Goal: Task Accomplishment & Management: Manage account settings

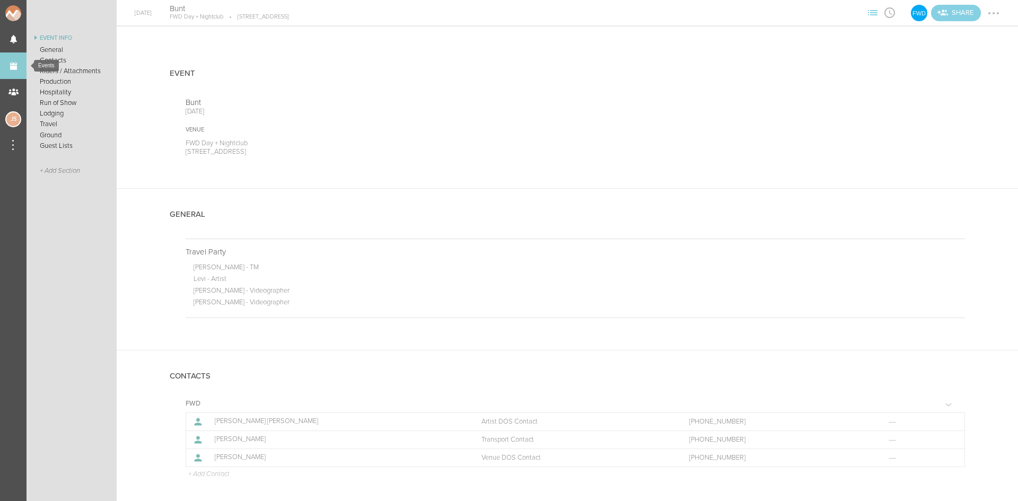
click at [16, 61] on link "Events" at bounding box center [13, 65] width 27 height 27
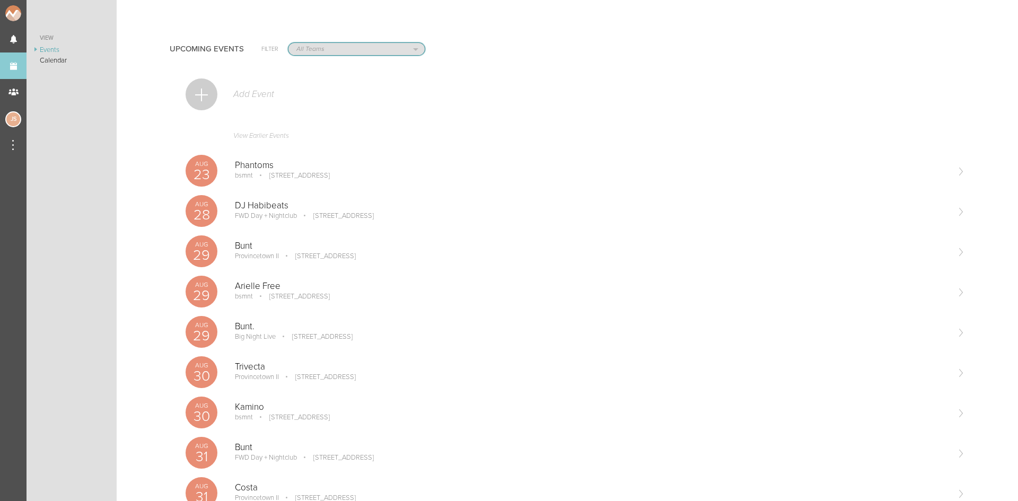
click at [333, 49] on select "All Teams Jakeshore Breakbomb bsmnt Sonia Z3LLA FWD Flynn's Fire Island The Gra…" at bounding box center [356, 49] width 136 height 12
select select "80"
click at [288, 43] on select "All Teams Jakeshore Breakbomb bsmnt Sonia Z3LLA FWD Flynn's Fire Island The Gra…" at bounding box center [356, 49] width 136 height 12
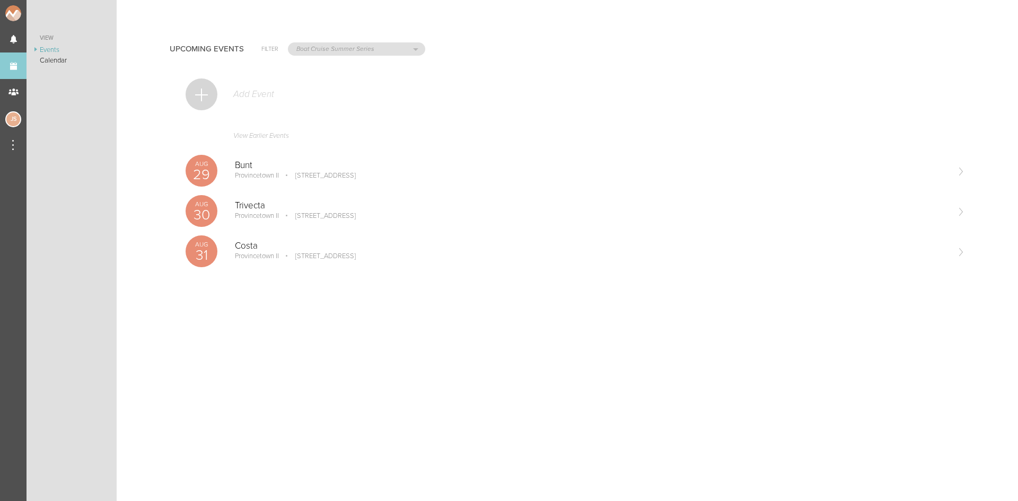
click at [203, 91] on div at bounding box center [202, 94] width 32 height 32
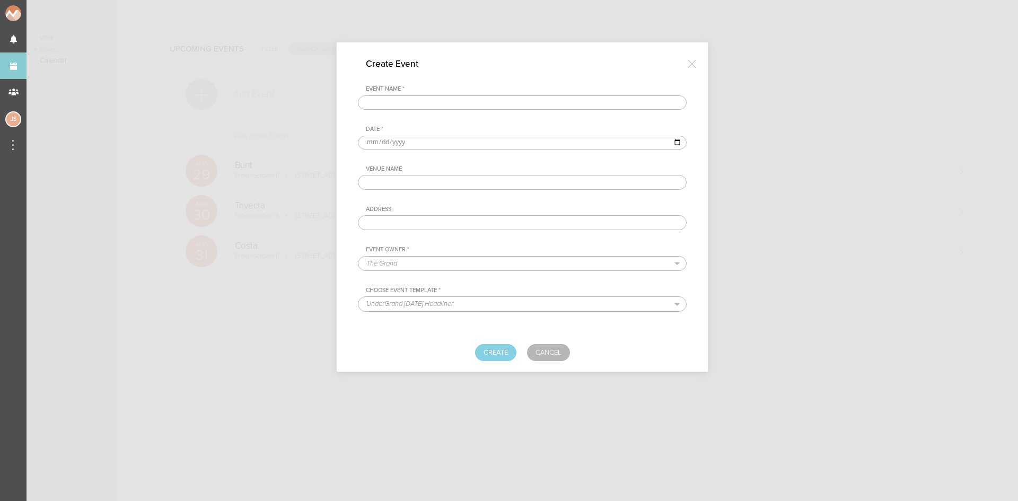
click at [540, 99] on input "text" at bounding box center [522, 102] width 329 height 15
type input "Gimme Gimme Disco"
click at [368, 143] on input "date" at bounding box center [522, 143] width 329 height 14
type input "2025-09-06"
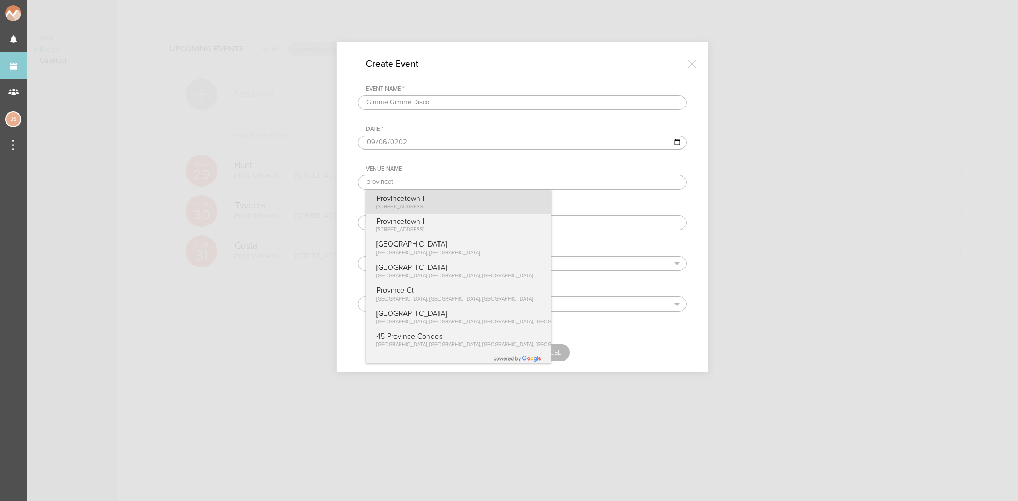
click at [385, 209] on span "[STREET_ADDRESS]" at bounding box center [400, 207] width 48 height 6
type input "Provincetown II"
type input "[STREET_ADDRESS]"
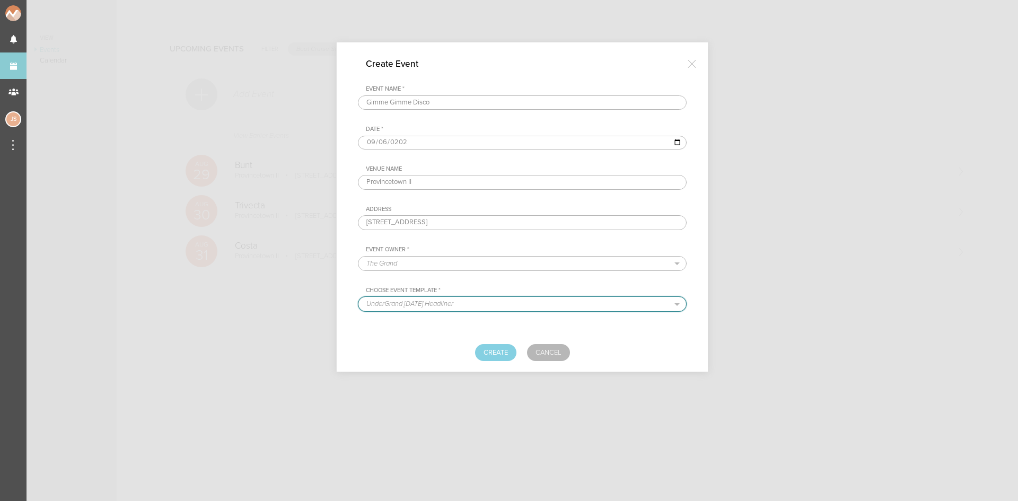
click at [420, 302] on select "UnderGrand Thursday Headliner BNEG Resident Headliner Open Format Template Stan…" at bounding box center [522, 304] width 328 height 14
click at [415, 264] on select "The Grand Shrine Boat Cruise Summer Series Black Caviar Mémoire Big Night Live …" at bounding box center [522, 264] width 328 height 14
select select "199"
click at [358, 257] on select "The Grand Shrine Boat Cruise Summer Series Black Caviar Mémoire Big Night Live …" at bounding box center [522, 264] width 328 height 14
select select "158"
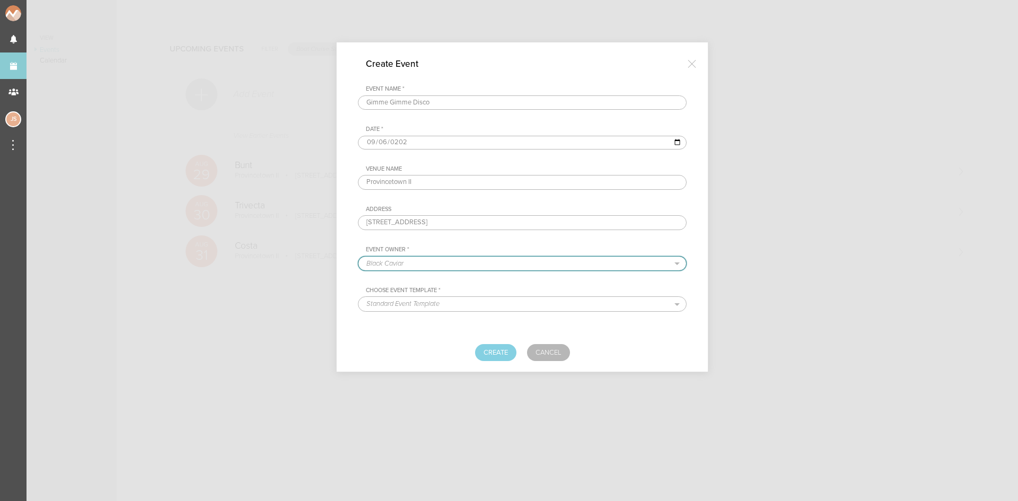
click at [445, 257] on select "The Grand Shrine Boat Cruise Summer Series Black Caviar Mémoire Big Night Live …" at bounding box center [522, 264] width 328 height 14
select select "80"
click at [358, 257] on select "The Grand Shrine Boat Cruise Summer Series Black Caviar Mémoire Big Night Live …" at bounding box center [522, 264] width 328 height 14
select select "76"
click at [505, 357] on button "Create" at bounding box center [495, 352] width 41 height 17
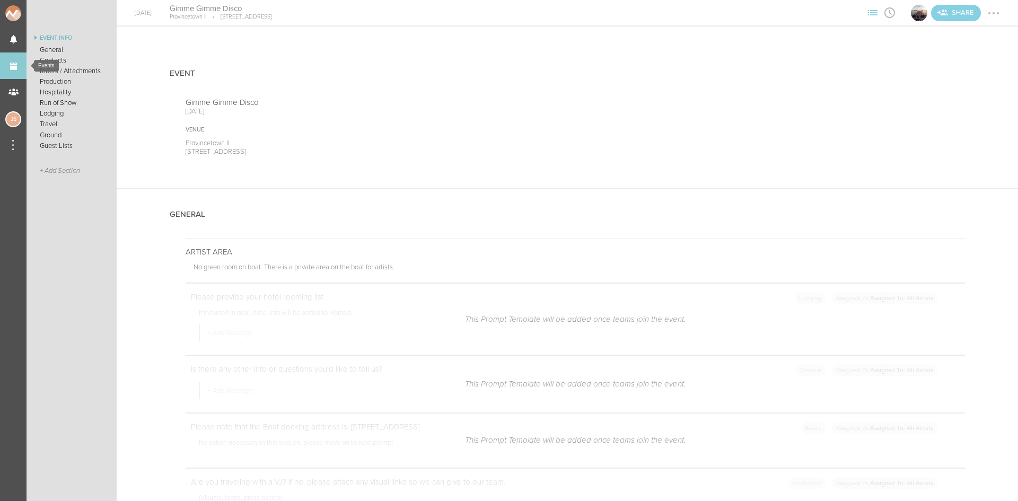
drag, startPoint x: 0, startPoint y: 0, endPoint x: 15, endPoint y: 70, distance: 71.5
click at [15, 70] on link "Events" at bounding box center [13, 65] width 27 height 27
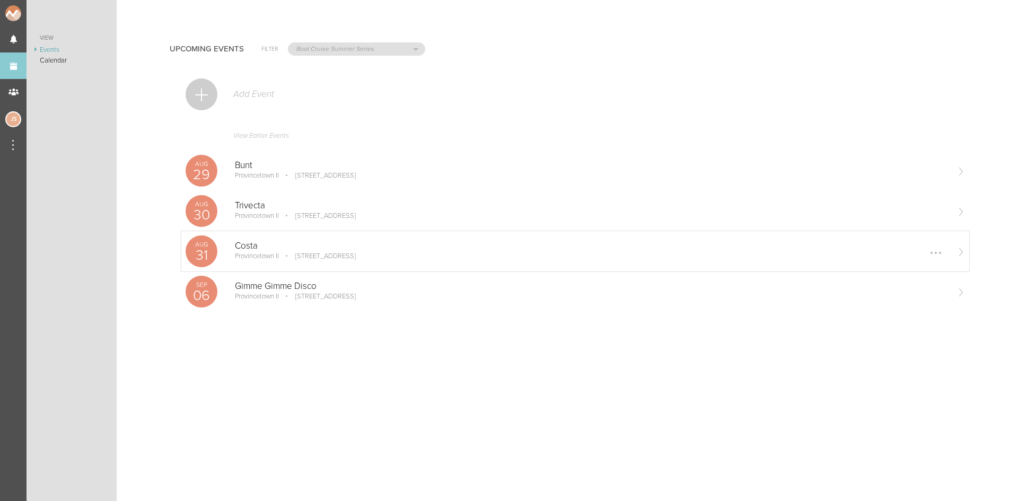
click at [932, 251] on div at bounding box center [935, 252] width 17 height 17
click at [931, 251] on link "Edit" at bounding box center [911, 253] width 65 height 19
click at [910, 253] on link "Edit" at bounding box center [911, 253] width 65 height 19
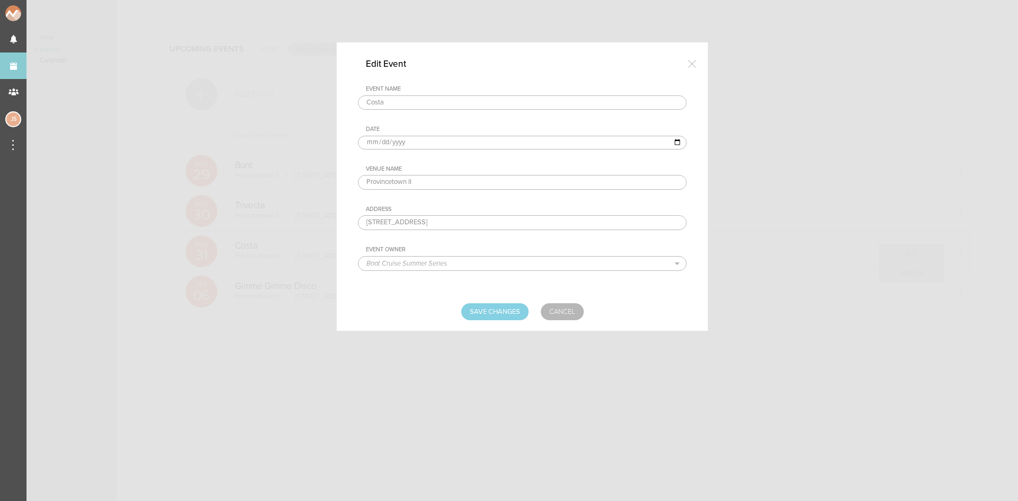
click at [372, 137] on input "2025-08-31" at bounding box center [522, 143] width 329 height 14
type input "2025-09-20"
click at [485, 310] on input "Save Changes" at bounding box center [494, 311] width 67 height 17
type input "Saving..."
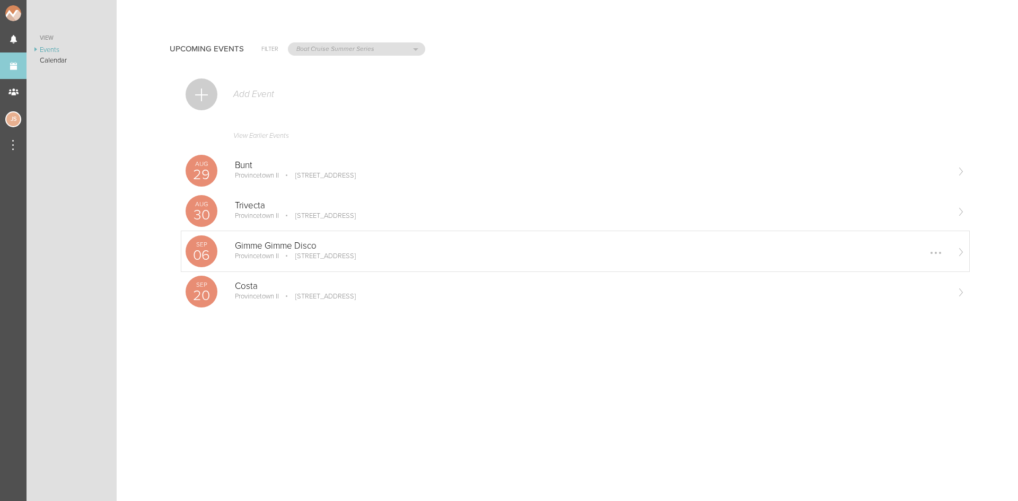
click at [327, 258] on p "[STREET_ADDRESS]" at bounding box center [317, 256] width 75 height 8
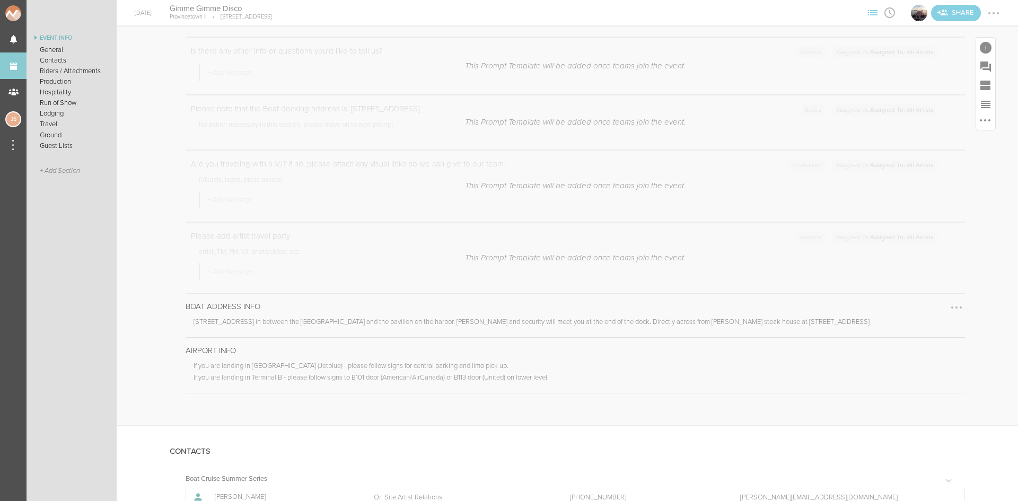
scroll to position [636, 0]
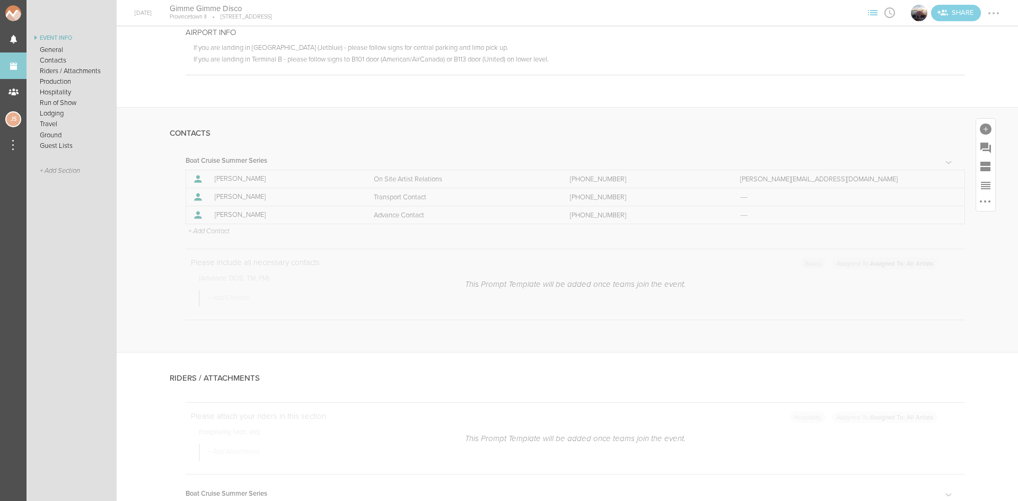
click at [225, 233] on p "+ Add Contact" at bounding box center [208, 231] width 42 height 8
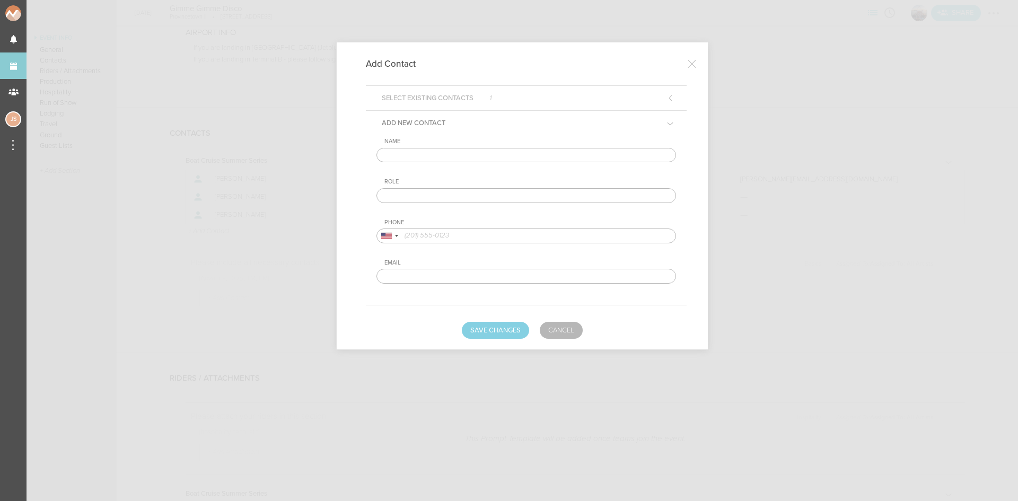
click at [486, 157] on input "text" at bounding box center [526, 155] width 300 height 15
type input "H"
type input "[PERSON_NAME]"
type input "Artist DOS Contact"
click at [472, 234] on input "tel" at bounding box center [526, 235] width 300 height 15
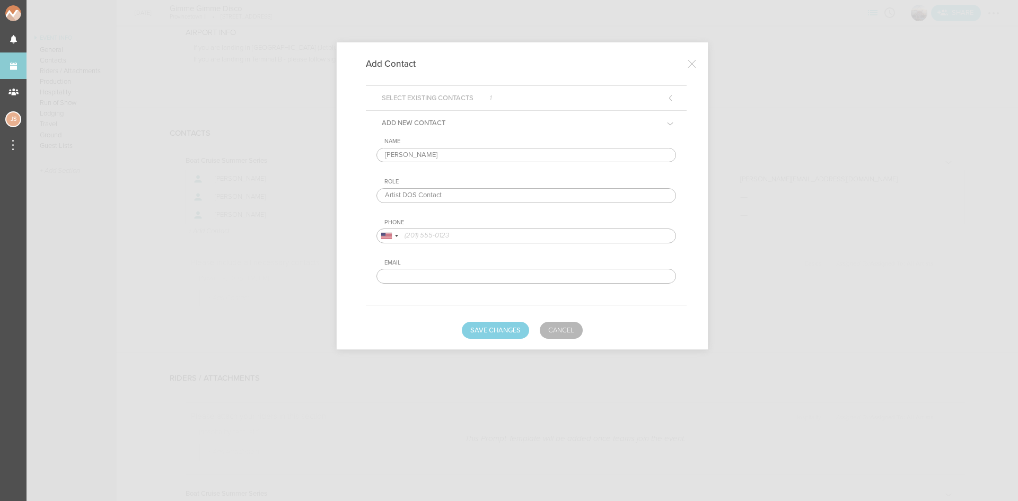
paste input "[PHONE_NUMBER]"
type input "[PHONE_NUMBER]"
click at [507, 332] on button "Save Changes" at bounding box center [495, 330] width 67 height 17
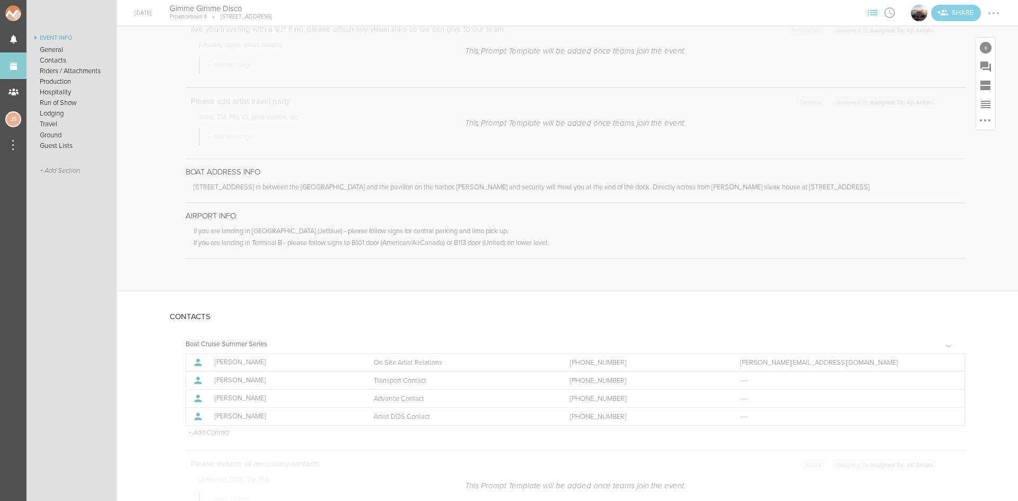
scroll to position [371, 0]
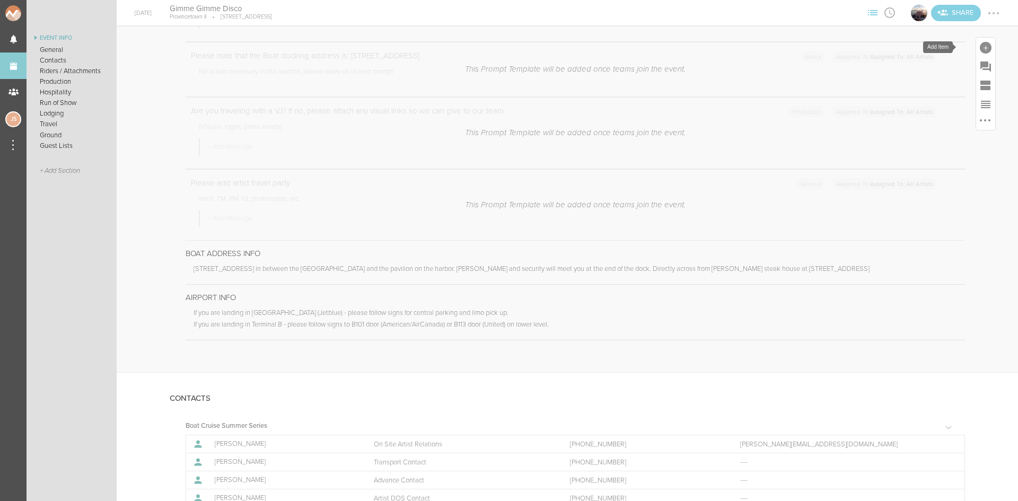
click at [980, 48] on div at bounding box center [986, 48] width 12 height 12
click at [834, 207] on icon at bounding box center [836, 209] width 21 height 21
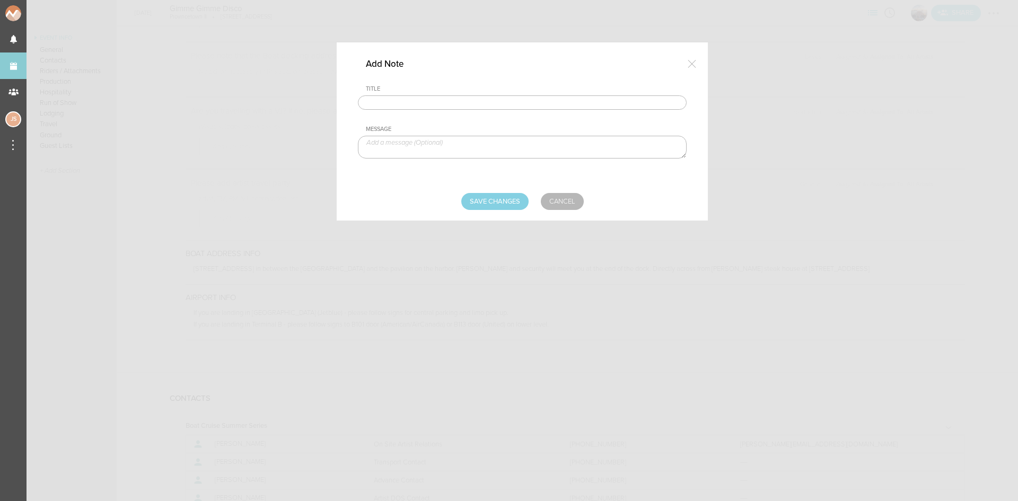
click at [452, 104] on input "text" at bounding box center [522, 102] width 329 height 15
type input "Visuals"
click at [439, 150] on textarea at bounding box center [522, 147] width 329 height 23
paste textarea "[URL][DOMAIN_NAME]"
type textarea "[URL][DOMAIN_NAME]"
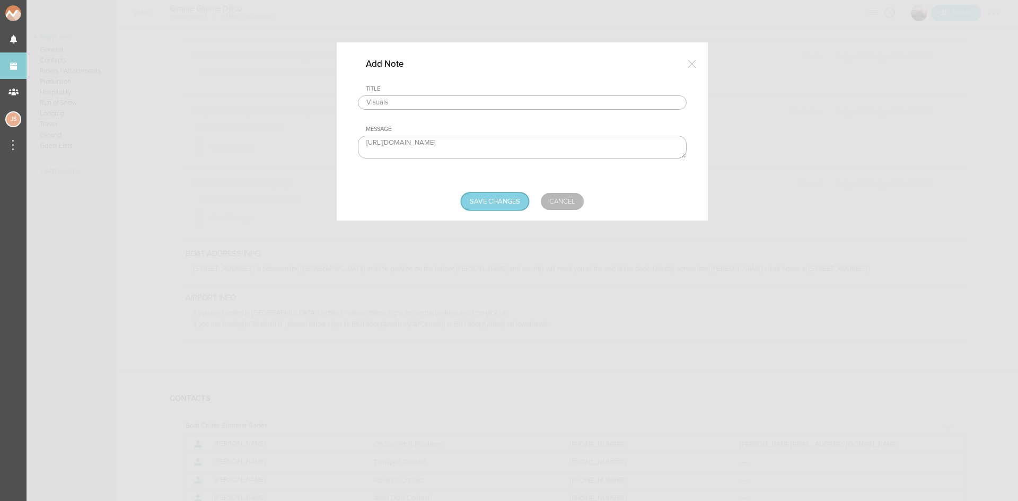
click at [492, 210] on div "Add Note Title Visuals Message [URL][DOMAIN_NAME] Save Changes Cancel" at bounding box center [522, 131] width 371 height 178
click at [515, 196] on input "Save Changes" at bounding box center [494, 201] width 67 height 17
type input "Saving..."
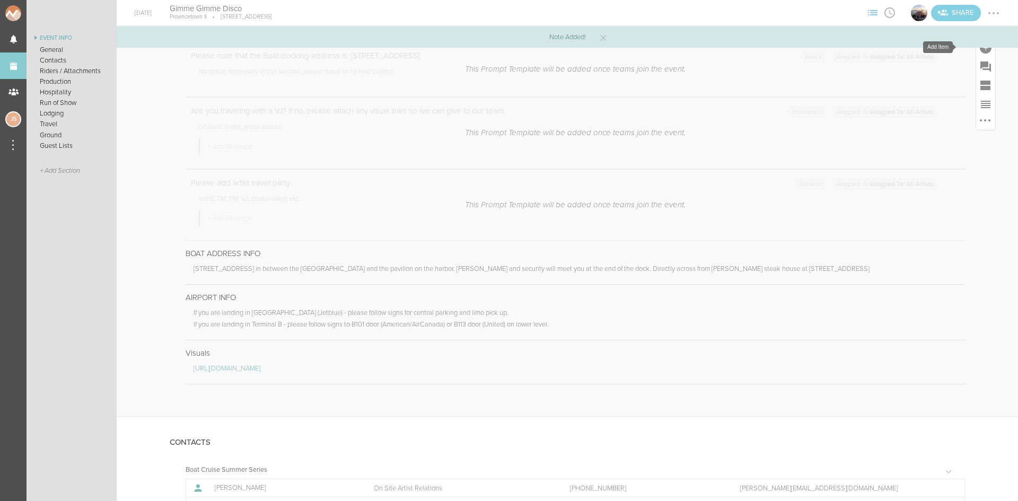
click at [980, 49] on div at bounding box center [986, 48] width 12 height 12
click at [830, 211] on icon at bounding box center [836, 210] width 13 height 12
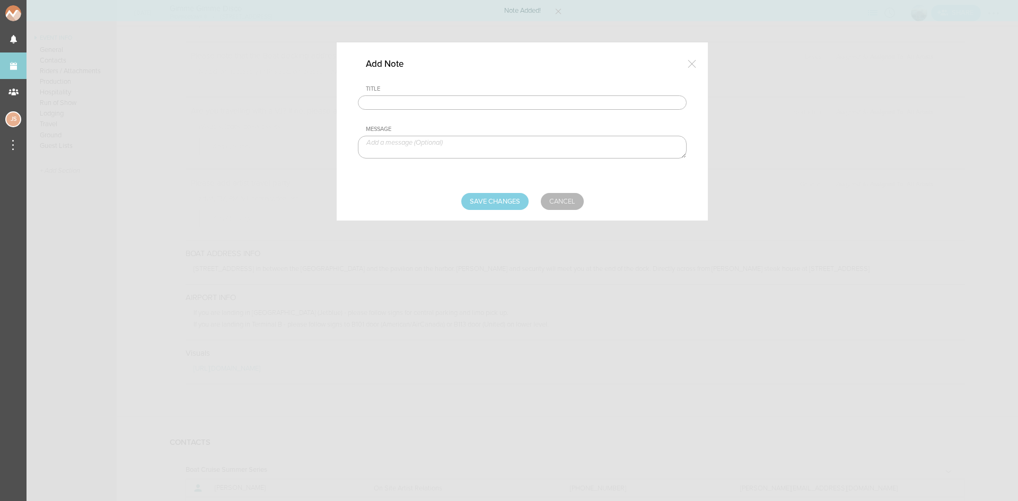
click at [582, 106] on input "text" at bounding box center [522, 102] width 329 height 15
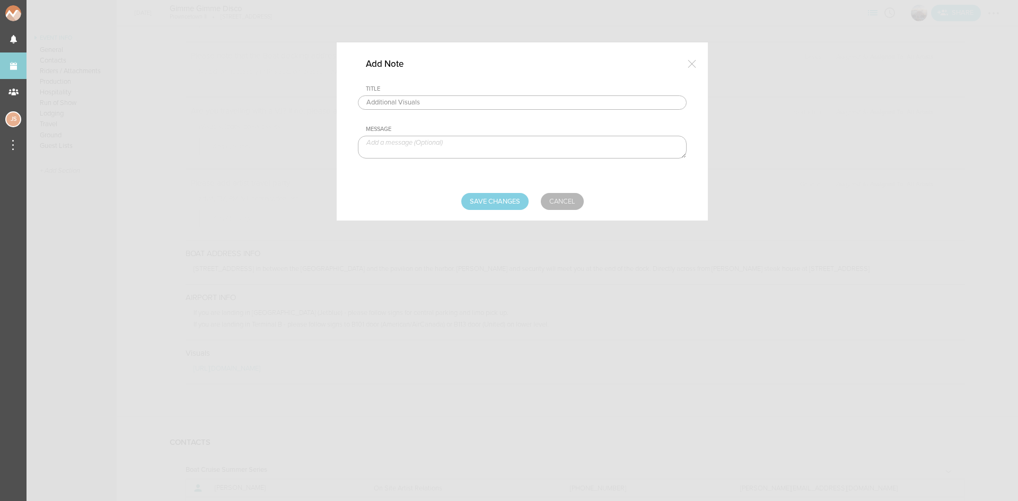
drag, startPoint x: 398, startPoint y: 101, endPoint x: 332, endPoint y: 96, distance: 65.9
click at [332, 96] on div "Add Note Title Additional Visuals Message Save Changes Cancel" at bounding box center [509, 250] width 1018 height 501
type input "Preshow Visuals"
click at [417, 139] on textarea at bounding box center [522, 147] width 329 height 23
paste textarea "The QR code is the first slide at the beginning of the first video we'd like yo…"
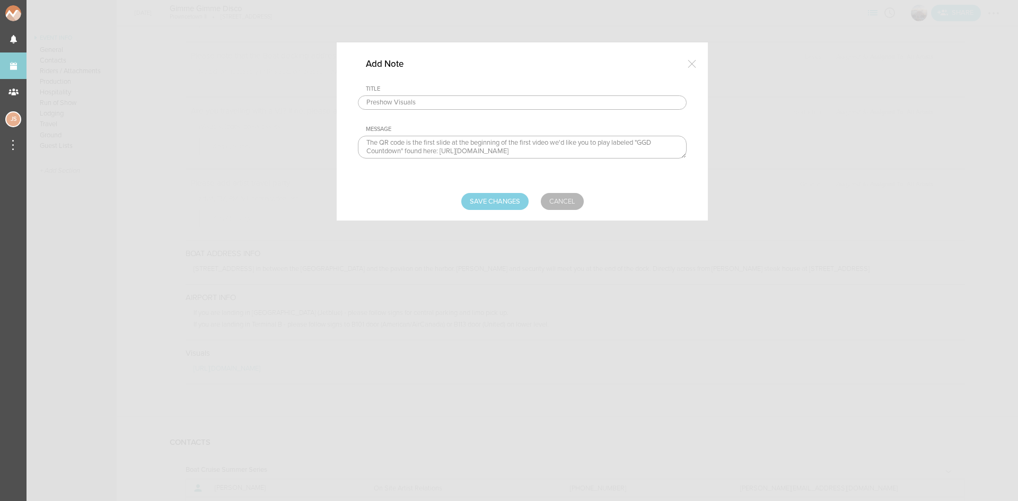
scroll to position [96, 0]
type textarea "The QR code is the first slide at the beginning of the first video we'd like yo…"
click at [499, 205] on input "Save Changes" at bounding box center [494, 201] width 67 height 17
type input "Saving..."
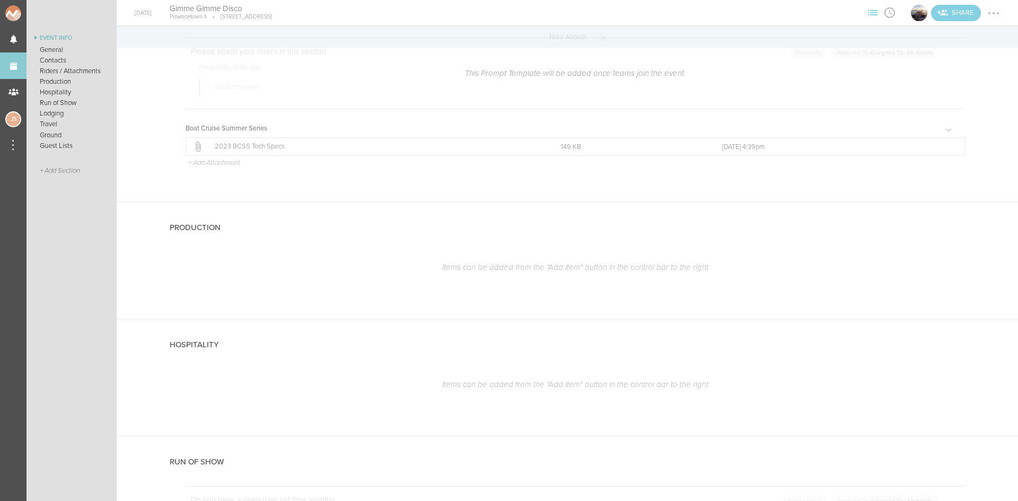
scroll to position [1166, 0]
